Goal: Task Accomplishment & Management: Complete application form

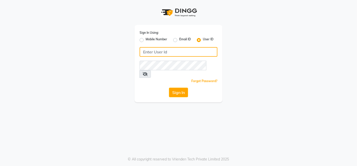
click at [150, 51] on input "Username" at bounding box center [179, 52] width 78 height 10
click at [153, 52] on input "tressz&more" at bounding box center [179, 52] width 78 height 10
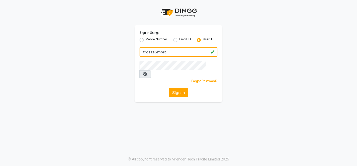
click at [153, 52] on input "tressz&more" at bounding box center [179, 52] width 78 height 10
type input "tressz&more"
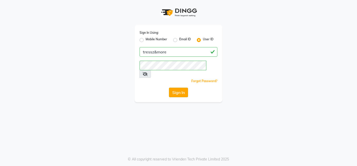
click at [177, 87] on button "Sign In" at bounding box center [178, 92] width 19 height 10
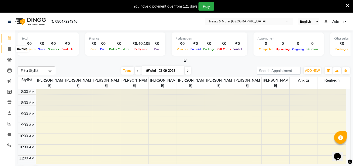
click at [10, 50] on icon at bounding box center [9, 49] width 3 height 4
select select "service"
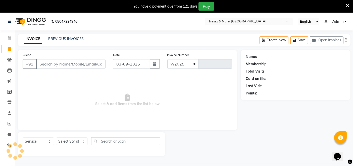
select select "3037"
type input "2156"
click at [43, 61] on input "Client" at bounding box center [70, 64] width 69 height 10
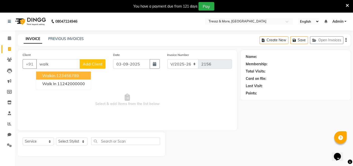
click at [55, 76] on button "walkin 123456789" at bounding box center [63, 75] width 55 height 8
type input "123456789"
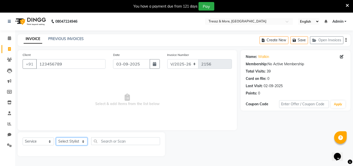
click at [72, 142] on select "Select Stylist [PERSON_NAME] Anas [PERSON_NAME] [PERSON_NAME] [PERSON_NAME] [PE…" at bounding box center [71, 141] width 31 height 8
select select "72133"
click at [56, 137] on select "Select Stylist [PERSON_NAME] Anas [PERSON_NAME] [PERSON_NAME] [PERSON_NAME] [PE…" at bounding box center [71, 141] width 31 height 8
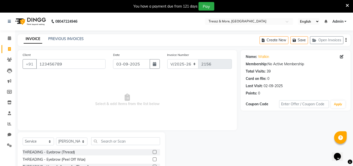
click at [153, 158] on label at bounding box center [155, 159] width 4 height 4
click at [153, 158] on input "checkbox" at bounding box center [154, 159] width 3 height 3
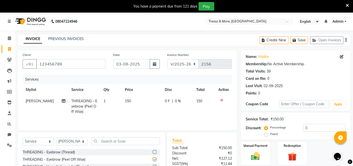
checkbox input "false"
click at [126, 99] on span "150" at bounding box center [128, 101] width 6 height 5
select select "72133"
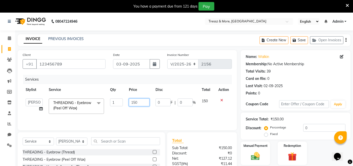
click at [135, 99] on input "150" at bounding box center [139, 102] width 21 height 8
type input "240"
click at [134, 109] on td "240" at bounding box center [139, 105] width 27 height 21
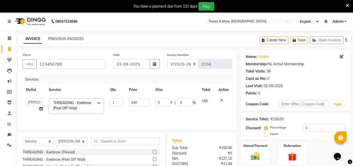
select select "72133"
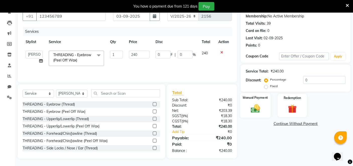
click at [256, 102] on div "Manual Payment" at bounding box center [255, 105] width 30 height 25
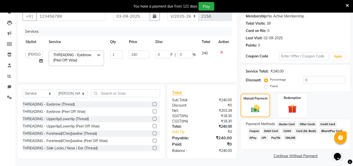
click at [286, 129] on span "CASH" at bounding box center [287, 131] width 11 height 6
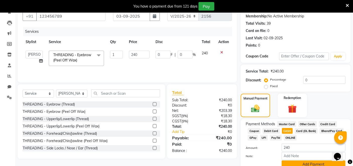
click at [308, 165] on button "Add Payment" at bounding box center [314, 164] width 64 height 8
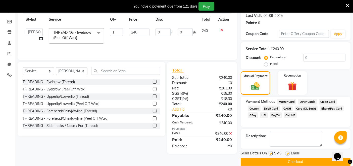
scroll to position [77, 0]
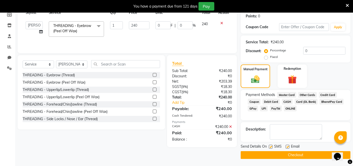
click at [280, 154] on button "Checkout" at bounding box center [296, 155] width 110 height 8
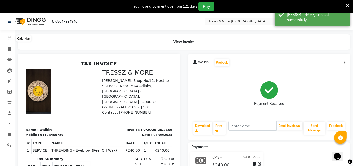
click at [10, 38] on icon at bounding box center [9, 38] width 3 height 4
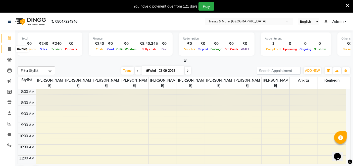
click at [9, 48] on icon at bounding box center [9, 49] width 3 height 4
select select "service"
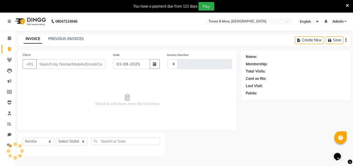
type input "2157"
select select "3037"
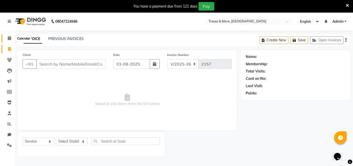
click at [11, 38] on icon at bounding box center [9, 38] width 3 height 4
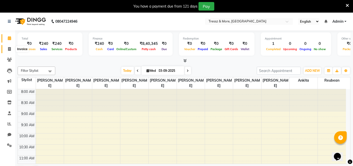
click at [9, 50] on icon at bounding box center [9, 49] width 3 height 4
select select "service"
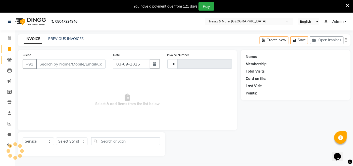
click at [11, 56] on link "Clients" at bounding box center [8, 60] width 12 height 8
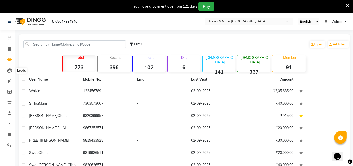
click at [10, 71] on icon at bounding box center [9, 70] width 5 height 5
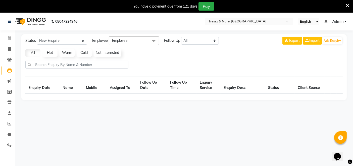
select select "10"
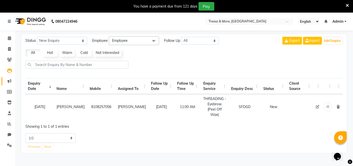
click at [9, 77] on link "Marketing" at bounding box center [8, 81] width 12 height 8
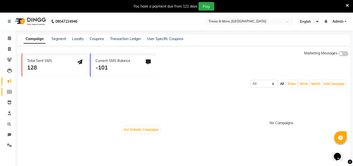
click at [8, 89] on span at bounding box center [9, 92] width 9 height 6
select select
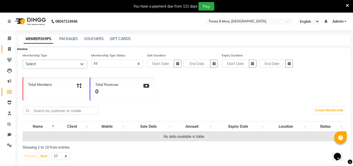
click at [7, 47] on span at bounding box center [9, 49] width 9 height 6
select select "3037"
select select "service"
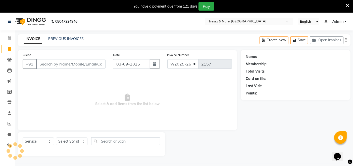
scroll to position [12, 0]
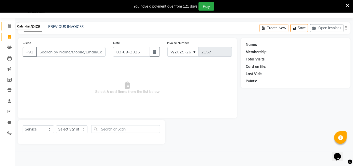
click at [8, 26] on icon at bounding box center [9, 26] width 3 height 4
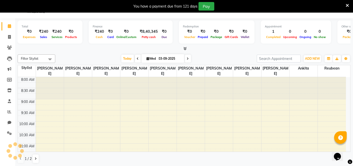
scroll to position [87, 0]
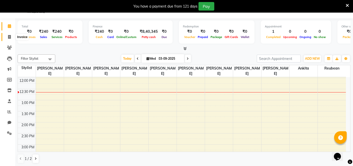
click at [11, 34] on span at bounding box center [9, 37] width 9 height 6
select select "service"
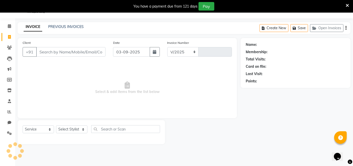
select select "3037"
type input "2157"
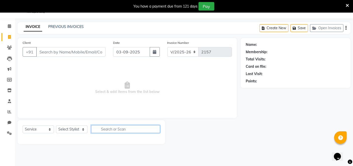
click at [101, 131] on input "text" at bounding box center [125, 129] width 69 height 8
type input "co"
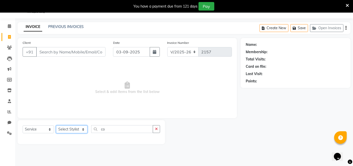
click at [75, 127] on select "Select Stylist [PERSON_NAME] Anas [PERSON_NAME] [PERSON_NAME] [PERSON_NAME] [PE…" at bounding box center [71, 129] width 31 height 8
select select "72133"
click at [56, 125] on select "Select Stylist [PERSON_NAME] Anas [PERSON_NAME] [PERSON_NAME] [PERSON_NAME] [PE…" at bounding box center [71, 129] width 31 height 8
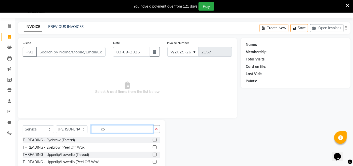
click at [111, 129] on input "co" at bounding box center [122, 129] width 62 height 8
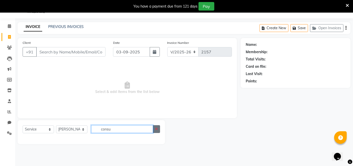
type input "consu"
click at [156, 127] on icon "button" at bounding box center [156, 129] width 3 height 4
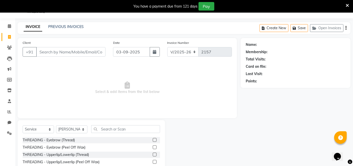
click at [345, 27] on div "Create New Save Open Invoices" at bounding box center [305, 28] width 91 height 12
click at [8, 25] on icon at bounding box center [9, 26] width 3 height 4
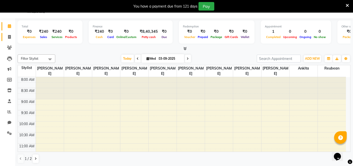
click at [4, 35] on link "Invoice" at bounding box center [8, 37] width 12 height 8
select select "service"
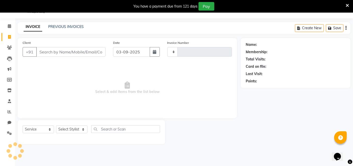
type input "2157"
select select "3037"
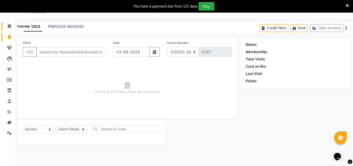
click at [8, 25] on icon at bounding box center [9, 26] width 3 height 4
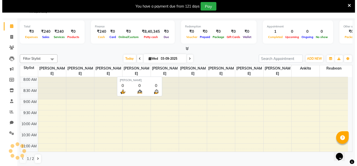
scroll to position [110, 0]
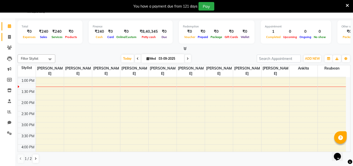
click at [11, 38] on icon at bounding box center [9, 37] width 3 height 4
select select "service"
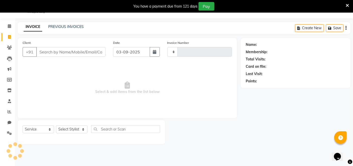
type input "2157"
select select "3037"
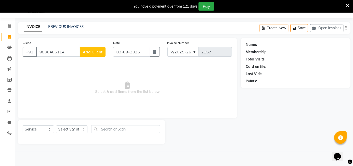
type input "9836406114"
click at [94, 52] on span "Add Client" at bounding box center [93, 51] width 20 height 5
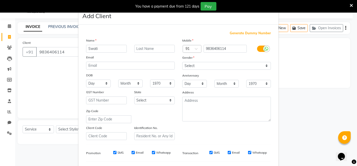
type input "Swati"
click at [137, 50] on input "text" at bounding box center [155, 49] width 41 height 8
click at [210, 66] on select "Select [DEMOGRAPHIC_DATA] [DEMOGRAPHIC_DATA] Other Prefer Not To Say" at bounding box center [227, 66] width 89 height 8
select select "[DEMOGRAPHIC_DATA]"
click at [183, 62] on select "Select [DEMOGRAPHIC_DATA] [DEMOGRAPHIC_DATA] Other Prefer Not To Say" at bounding box center [227, 66] width 89 height 8
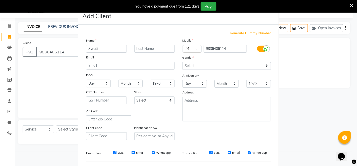
scroll to position [66, 0]
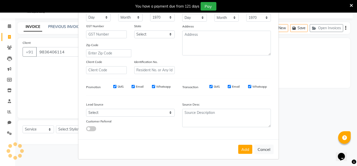
click at [114, 86] on input "SMS" at bounding box center [114, 86] width 3 height 3
checkbox input "false"
click at [133, 87] on div "Email" at bounding box center [138, 86] width 12 height 5
click at [132, 87] on input "Email" at bounding box center [133, 86] width 3 height 3
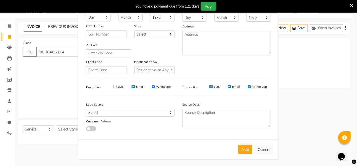
checkbox input "false"
click at [152, 86] on input "Whatsapp" at bounding box center [153, 86] width 3 height 3
checkbox input "false"
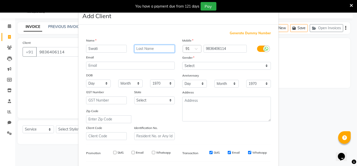
click at [139, 50] on input "text" at bounding box center [155, 49] width 41 height 8
type input "[PERSON_NAME]"
click at [292, 77] on ngb-modal-window "Add Client Generate Dummy Number Name [PERSON_NAME] Email DOB Day 01 02 03 04 0…" at bounding box center [178, 83] width 357 height 166
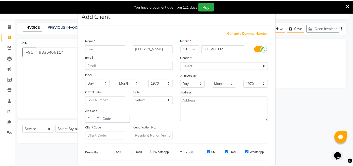
scroll to position [66, 0]
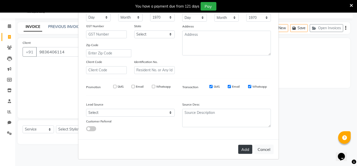
click at [241, 149] on button "Add" at bounding box center [246, 149] width 14 height 9
select select
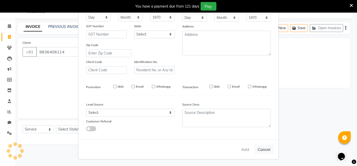
select select
checkbox input "false"
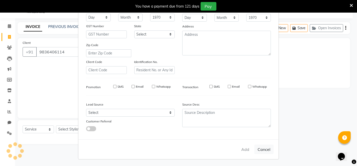
checkbox input "false"
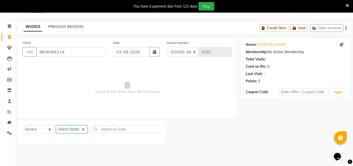
click at [63, 128] on select "Select Stylist [PERSON_NAME] Anas [PERSON_NAME] [PERSON_NAME] [PERSON_NAME] [PE…" at bounding box center [71, 129] width 31 height 8
select select "13464"
click at [56, 125] on select "Select Stylist [PERSON_NAME] Anas [PERSON_NAME] [PERSON_NAME] [PERSON_NAME] [PE…" at bounding box center [71, 129] width 31 height 8
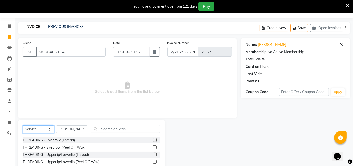
click at [41, 127] on select "Select Service Product Membership Package Voucher Prepaid Gift Card" at bounding box center [38, 129] width 31 height 8
click at [23, 125] on select "Select Service Product Membership Package Voucher Prepaid Gift Card" at bounding box center [38, 129] width 31 height 8
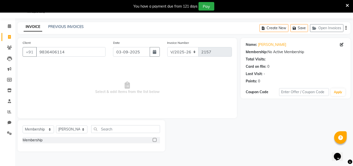
click at [155, 139] on label at bounding box center [155, 140] width 4 height 4
click at [155, 139] on input "checkbox" at bounding box center [154, 139] width 3 height 3
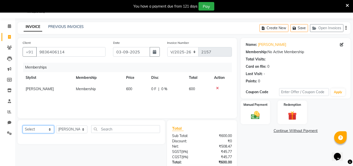
click at [51, 128] on select "Select Service Product Package Voucher Prepaid Gift Card" at bounding box center [38, 129] width 31 height 8
select select "service"
click at [23, 125] on select "Select Service Product Package Voucher Prepaid Gift Card" at bounding box center [38, 129] width 31 height 8
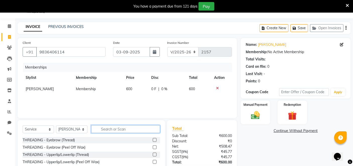
click at [110, 128] on input "text" at bounding box center [125, 129] width 69 height 8
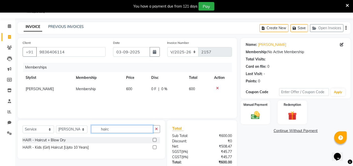
type input "hairc"
click at [152, 139] on div "HAIR - Haircut + Blow Dry" at bounding box center [92, 140] width 138 height 6
click at [154, 139] on label at bounding box center [155, 140] width 4 height 4
click at [154, 139] on input "checkbox" at bounding box center [154, 139] width 3 height 3
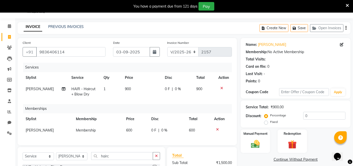
checkbox input "false"
click at [125, 93] on td "900" at bounding box center [142, 91] width 40 height 17
select select "13464"
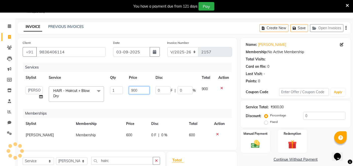
click at [132, 89] on input "900" at bounding box center [139, 90] width 21 height 8
type input "1100"
click at [136, 94] on td "1100" at bounding box center [139, 93] width 27 height 21
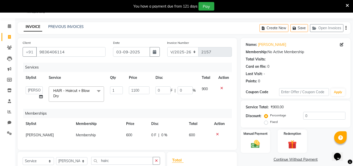
select select "13464"
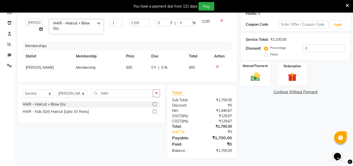
click at [253, 78] on div "Manual Payment" at bounding box center [255, 73] width 30 height 25
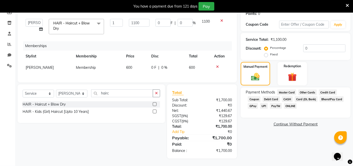
click at [327, 89] on span "Credit Card" at bounding box center [328, 92] width 18 height 6
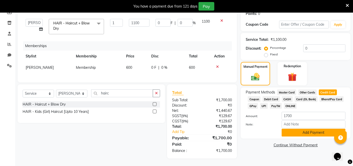
click at [295, 128] on button "Add Payment" at bounding box center [314, 132] width 64 height 8
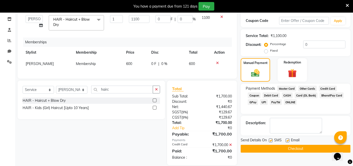
click at [288, 146] on button "Checkout" at bounding box center [296, 149] width 110 height 8
